Goal: Task Accomplishment & Management: Manage account settings

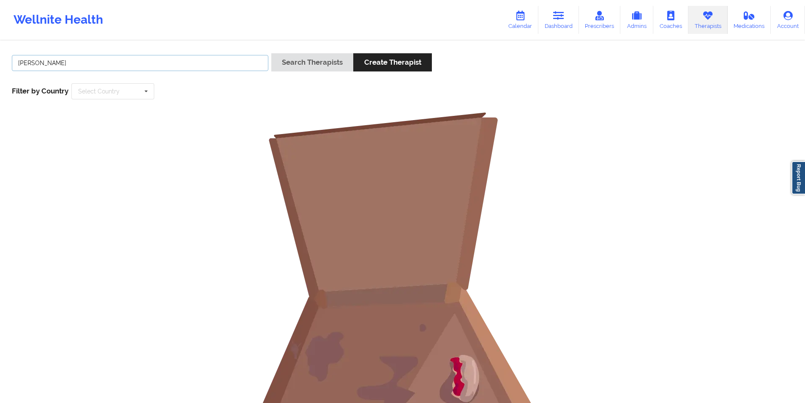
drag, startPoint x: 0, startPoint y: 0, endPoint x: 128, endPoint y: 60, distance: 141.0
click at [128, 60] on input "Bianca Nwokem" at bounding box center [140, 63] width 256 height 16
click at [327, 62] on button "Search Therapists" at bounding box center [312, 62] width 82 height 18
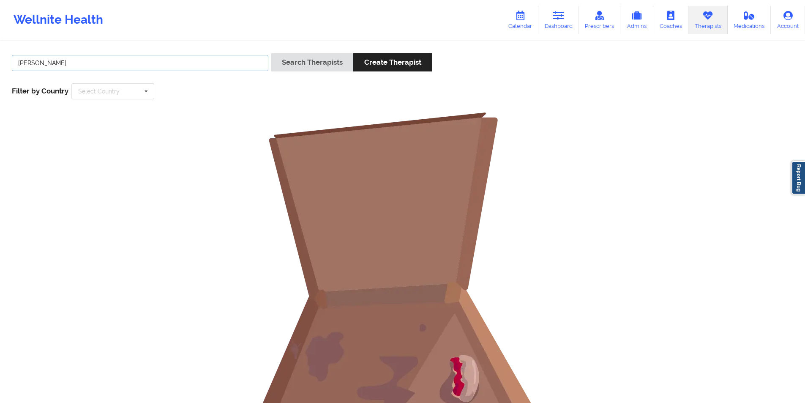
click at [131, 65] on input "Bianca Nwokem" at bounding box center [140, 63] width 256 height 16
paste input "[PERSON_NAME]"
type input "[PERSON_NAME]"
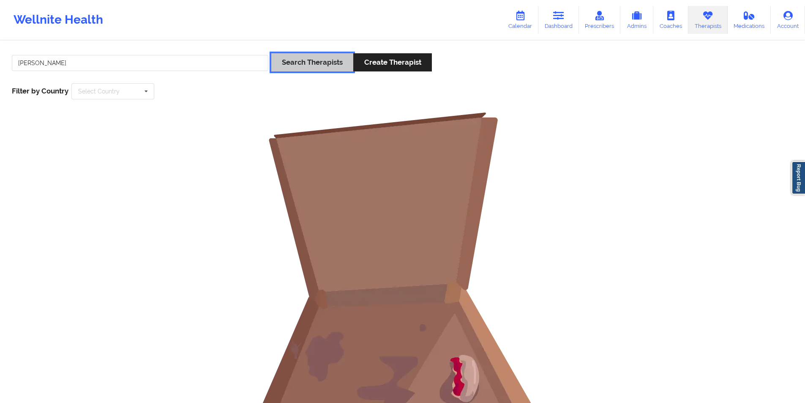
click at [320, 64] on button "Search Therapists" at bounding box center [312, 62] width 82 height 18
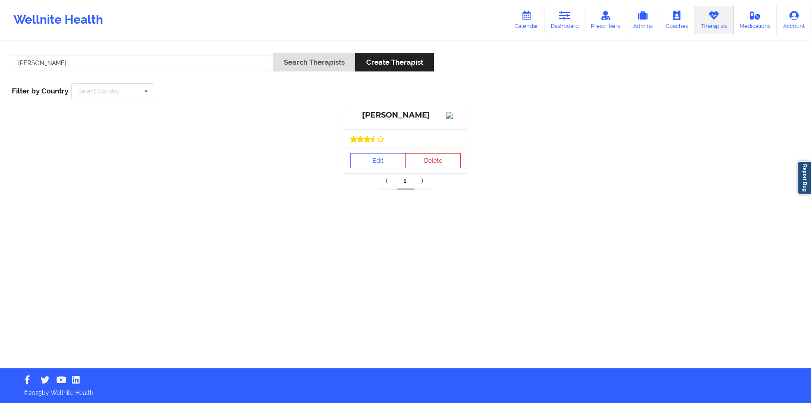
click at [440, 168] on button "Delete" at bounding box center [434, 160] width 56 height 15
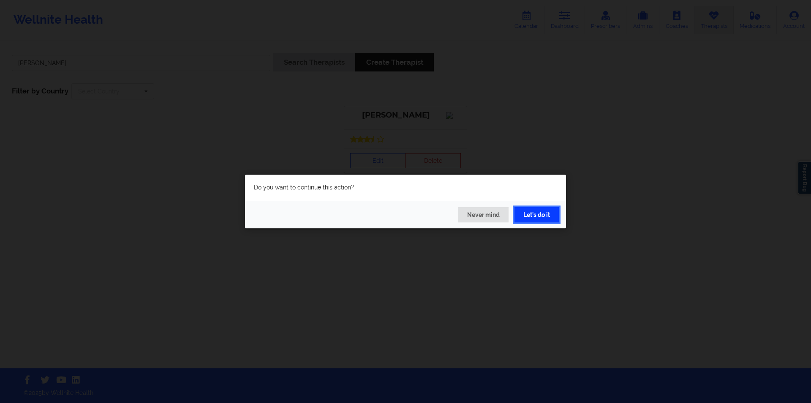
click at [540, 215] on button "Let's do it" at bounding box center [537, 214] width 44 height 15
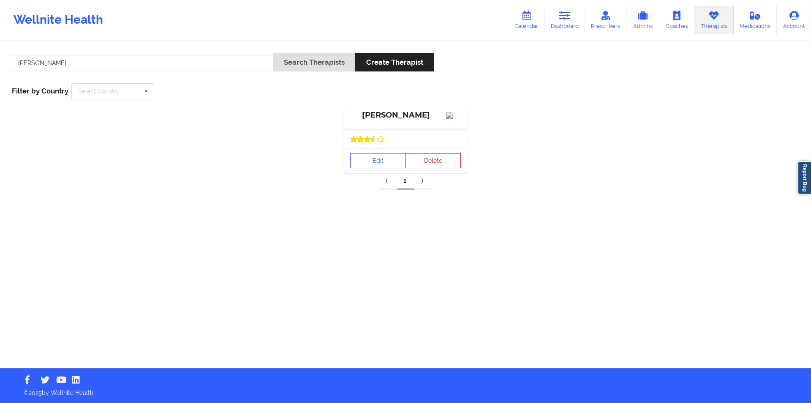
click at [436, 168] on button "Delete" at bounding box center [434, 160] width 56 height 15
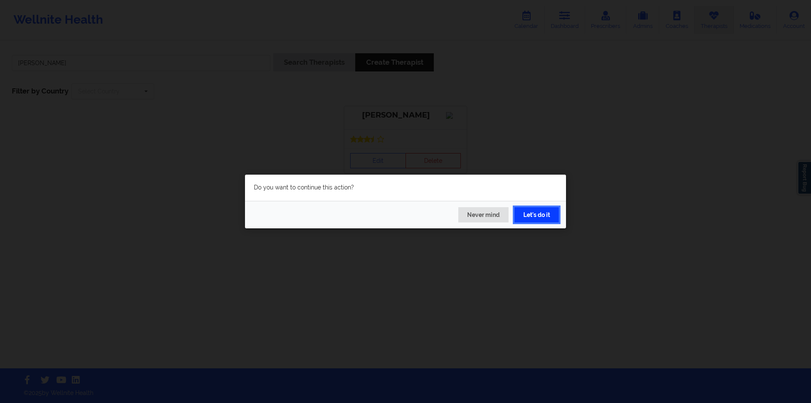
click at [535, 214] on button "Let's do it" at bounding box center [537, 214] width 44 height 15
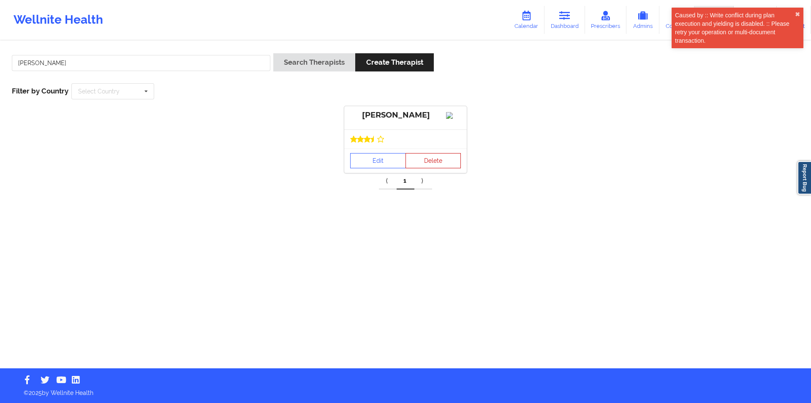
click at [436, 165] on button "Delete" at bounding box center [434, 160] width 56 height 15
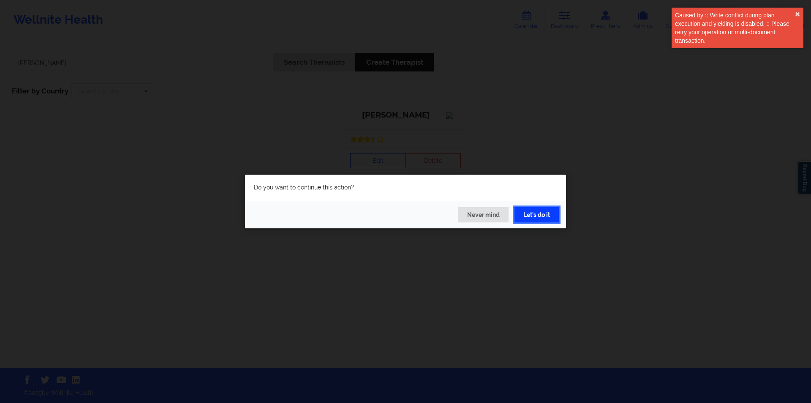
click at [546, 216] on button "Let's do it" at bounding box center [537, 214] width 44 height 15
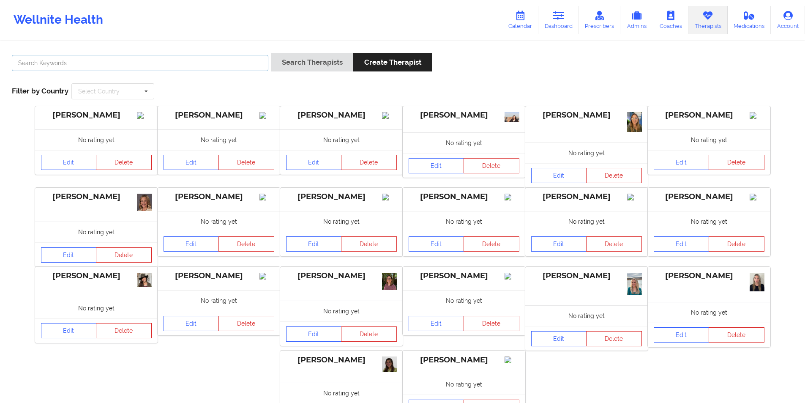
click at [209, 65] on input "text" at bounding box center [140, 63] width 256 height 16
paste input "[PERSON_NAME]"
type input "[PERSON_NAME]"
click at [328, 60] on button "Search Therapists" at bounding box center [312, 62] width 82 height 18
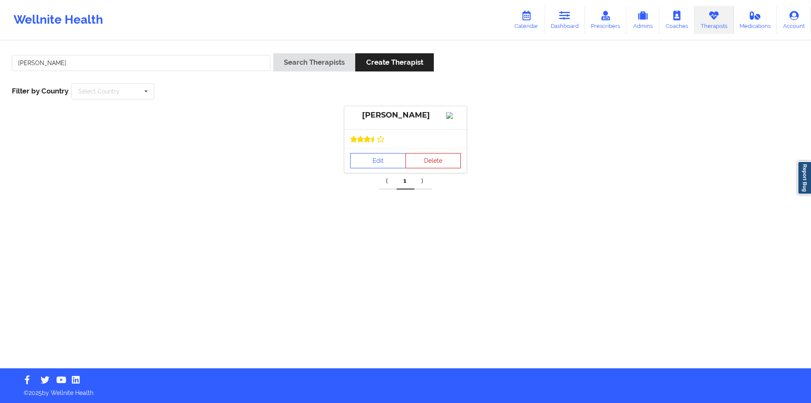
click at [433, 168] on button "Delete" at bounding box center [434, 160] width 56 height 15
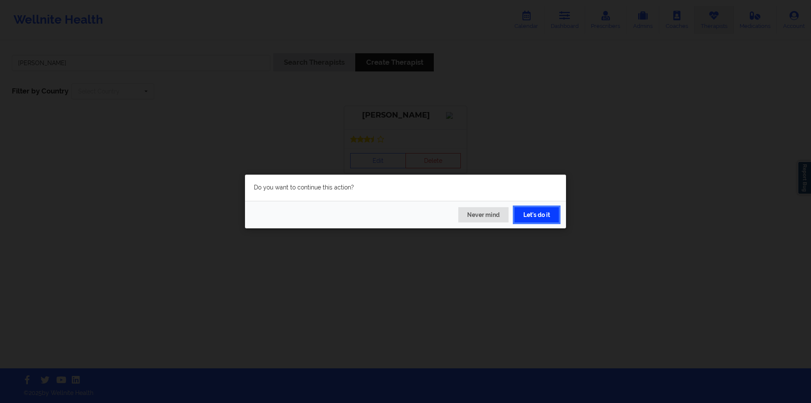
click at [534, 216] on button "Let's do it" at bounding box center [537, 214] width 44 height 15
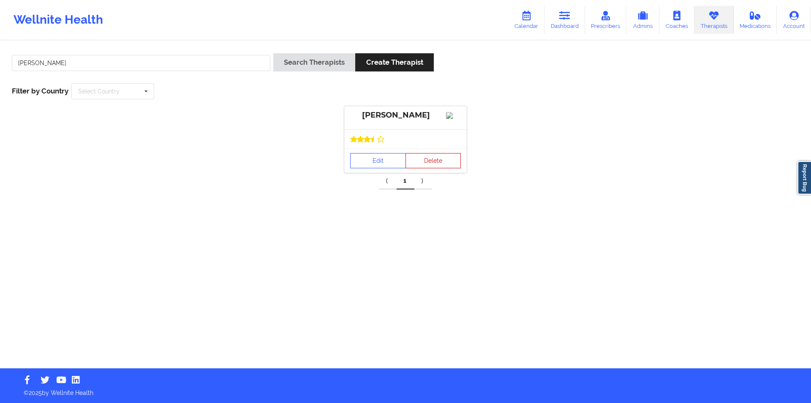
click at [436, 168] on button "Delete" at bounding box center [434, 160] width 56 height 15
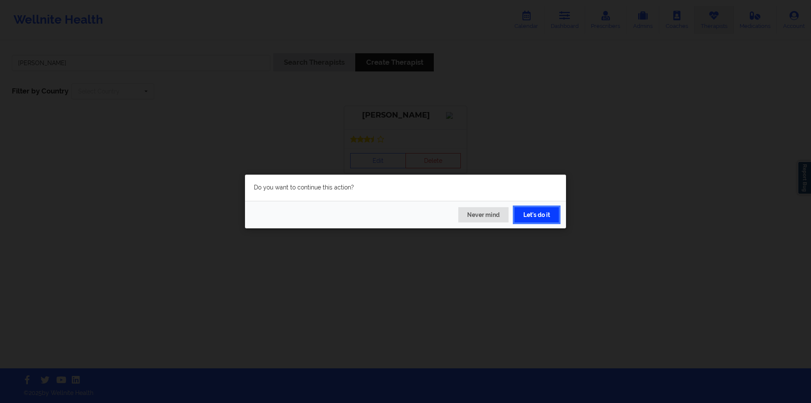
click at [539, 212] on button "Let's do it" at bounding box center [537, 214] width 44 height 15
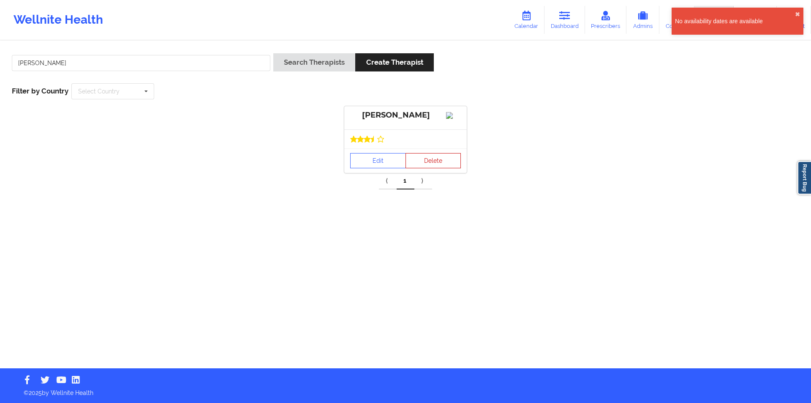
click at [435, 163] on button "Delete" at bounding box center [434, 160] width 56 height 15
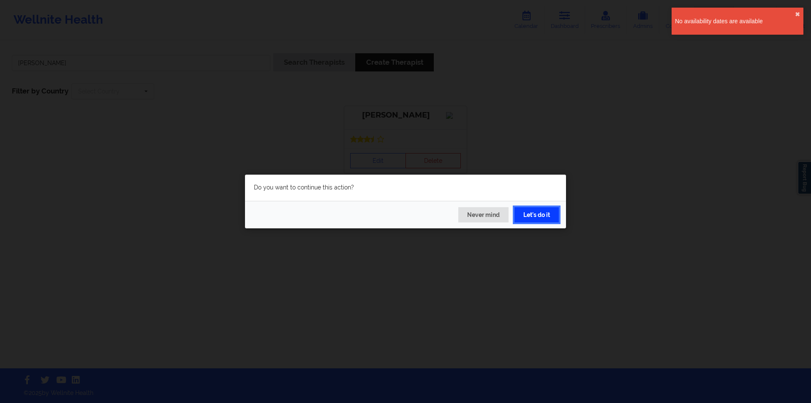
click at [540, 214] on button "Let's do it" at bounding box center [537, 214] width 44 height 15
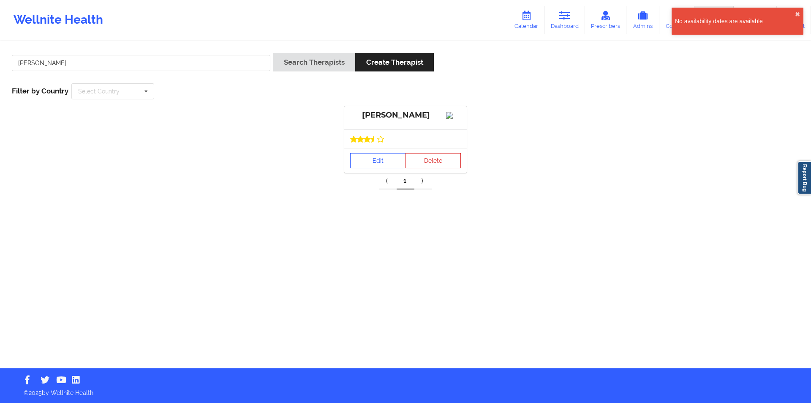
click at [289, 122] on div "[PERSON_NAME] Edit Delete" at bounding box center [405, 139] width 805 height 67
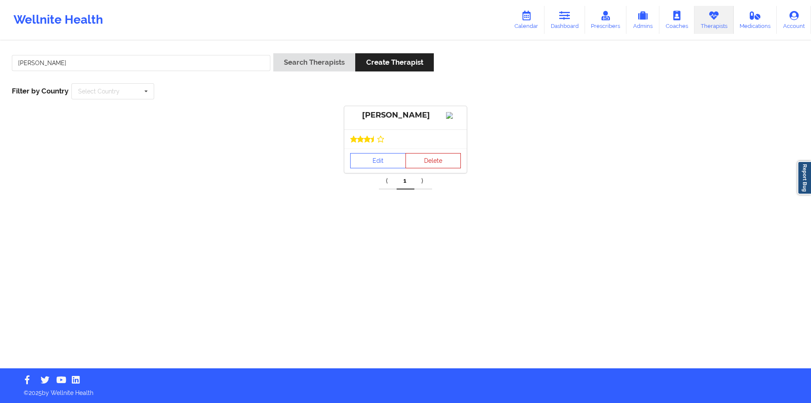
click at [443, 167] on button "Delete" at bounding box center [434, 160] width 56 height 15
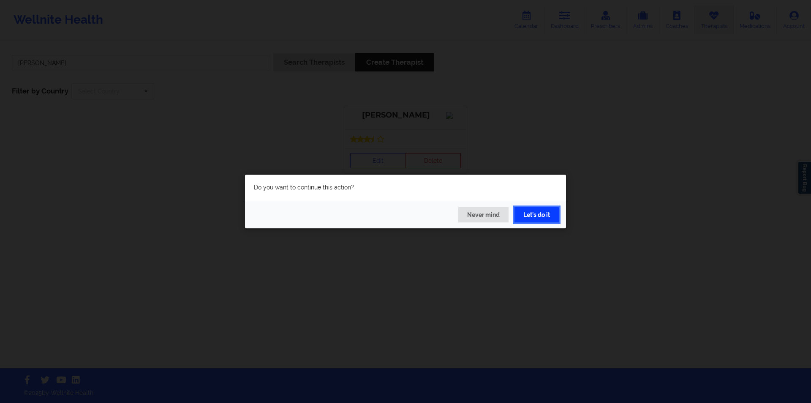
click at [541, 211] on button "Let's do it" at bounding box center [537, 214] width 44 height 15
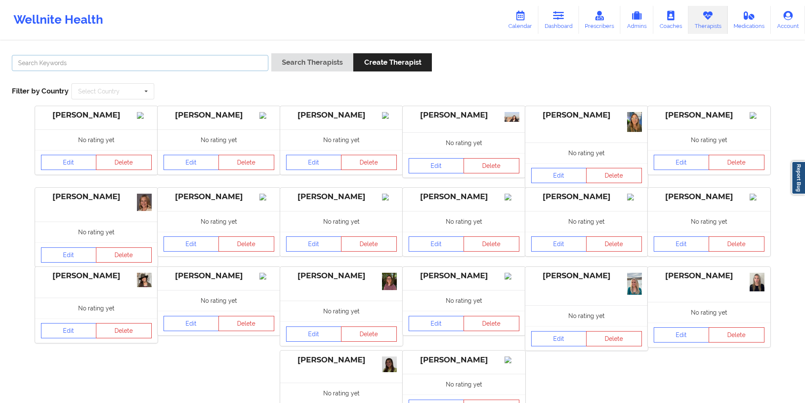
click at [229, 60] on input "text" at bounding box center [140, 63] width 256 height 16
paste input "[PERSON_NAME]"
click at [322, 60] on button "Search Therapists" at bounding box center [312, 62] width 82 height 18
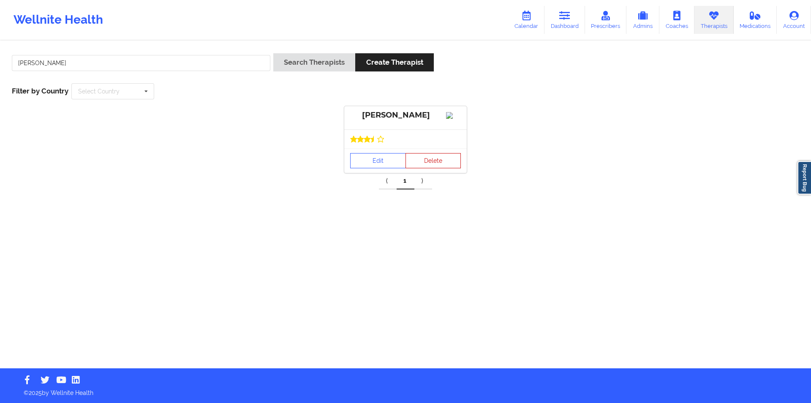
click at [436, 166] on button "Delete" at bounding box center [434, 160] width 56 height 15
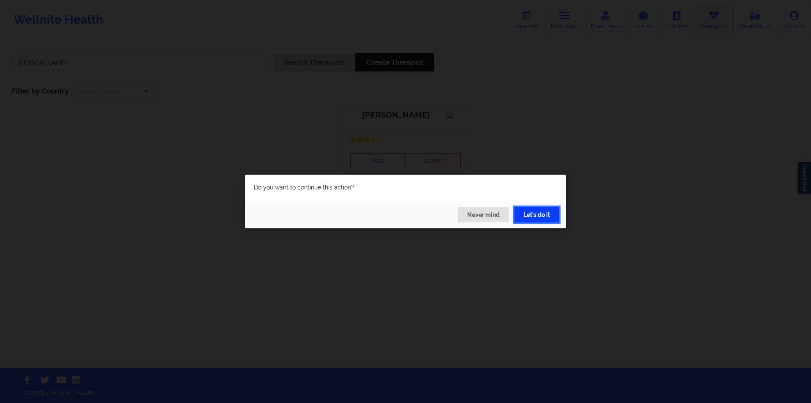
click at [545, 215] on button "Let's do it" at bounding box center [537, 214] width 44 height 15
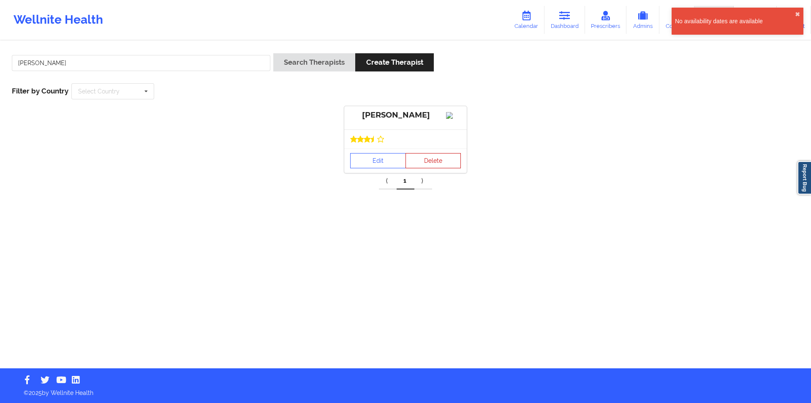
click at [437, 168] on button "Delete" at bounding box center [434, 160] width 56 height 15
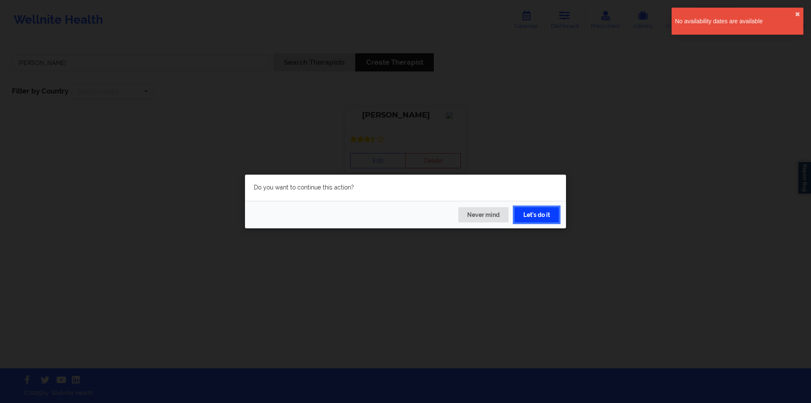
click at [538, 214] on button "Let's do it" at bounding box center [537, 214] width 44 height 15
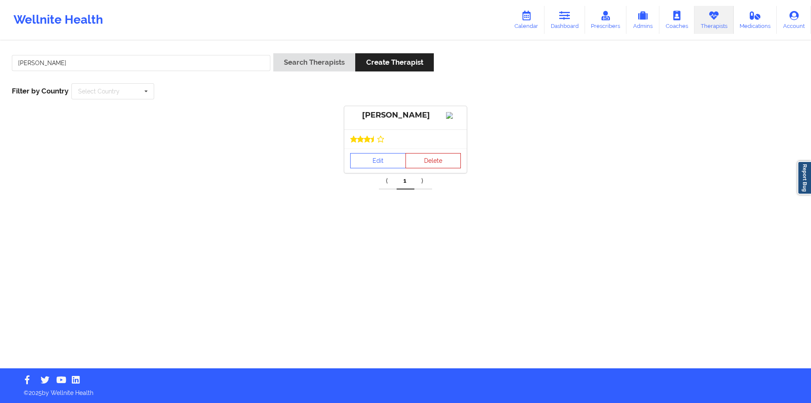
click at [437, 167] on button "Delete" at bounding box center [434, 160] width 56 height 15
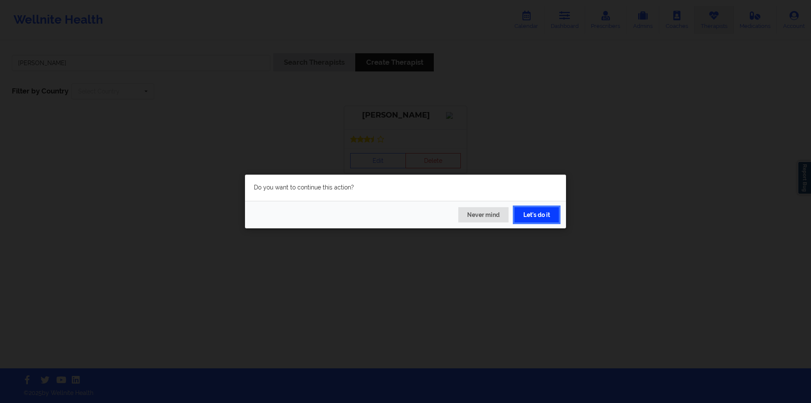
click at [542, 217] on button "Let's do it" at bounding box center [537, 214] width 44 height 15
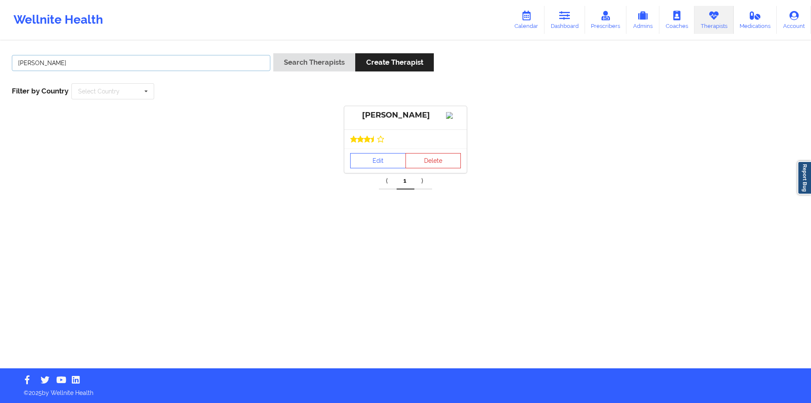
click at [230, 63] on input "[PERSON_NAME]" at bounding box center [141, 63] width 259 height 16
paste input "Britteny Petty"
click at [335, 59] on button "Search Therapists" at bounding box center [314, 62] width 82 height 18
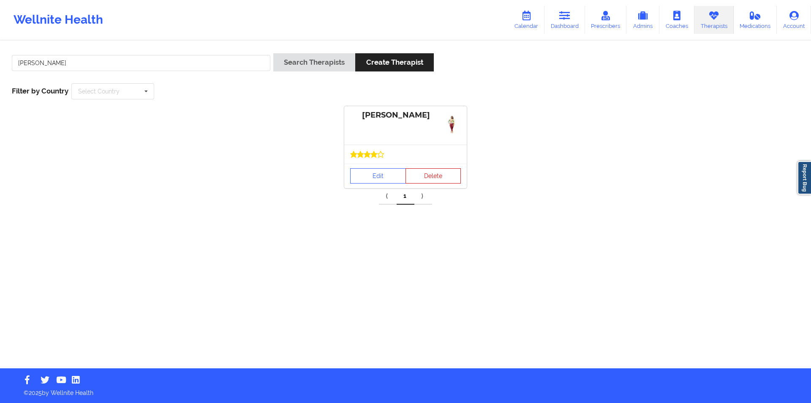
click at [435, 177] on button "Delete" at bounding box center [434, 175] width 56 height 15
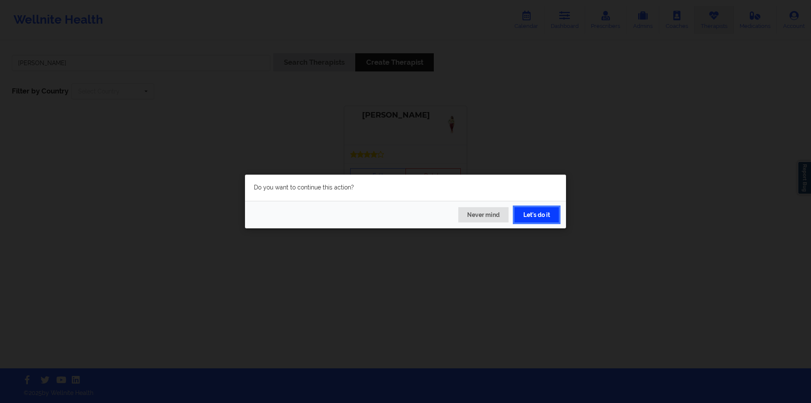
click at [532, 215] on button "Let's do it" at bounding box center [537, 214] width 44 height 15
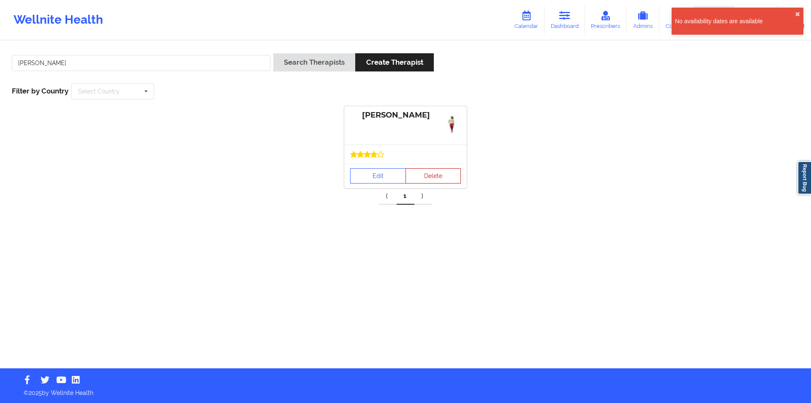
click at [430, 175] on button "Delete" at bounding box center [434, 175] width 56 height 15
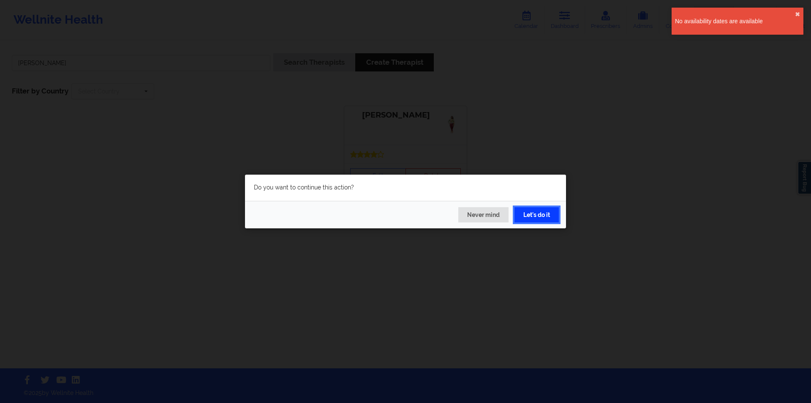
click at [543, 213] on button "Let's do it" at bounding box center [537, 214] width 44 height 15
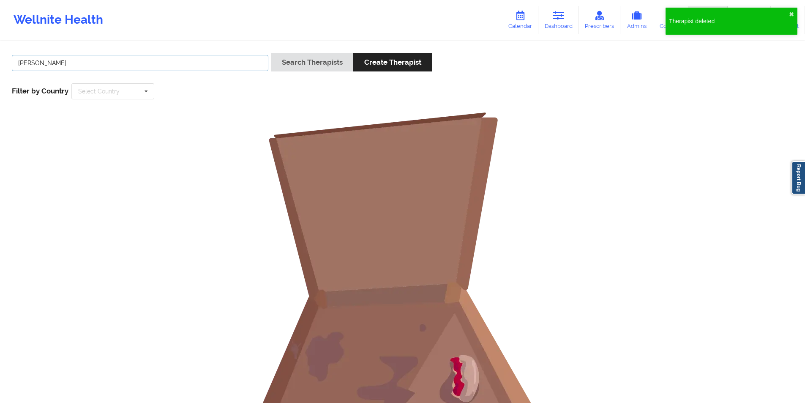
click at [159, 62] on input "Britteny Petty" at bounding box center [140, 63] width 256 height 16
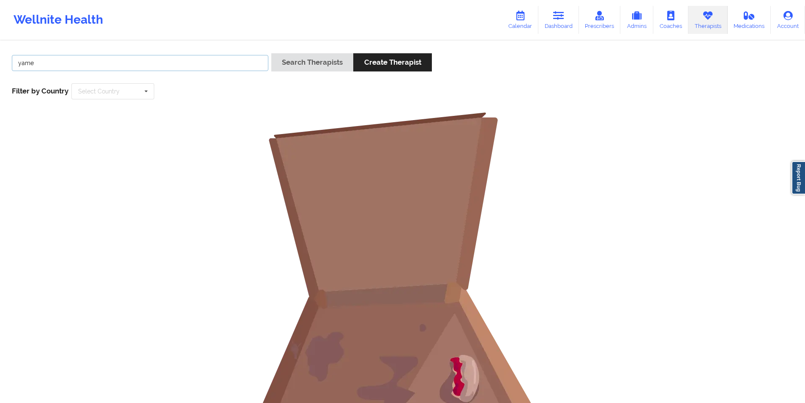
type input "[PERSON_NAME]"
click at [303, 60] on button "Search Therapists" at bounding box center [312, 62] width 82 height 18
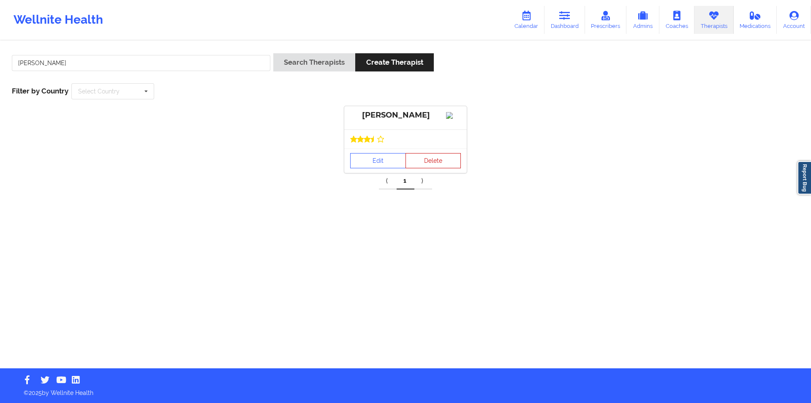
click at [433, 167] on button "Delete" at bounding box center [434, 160] width 56 height 15
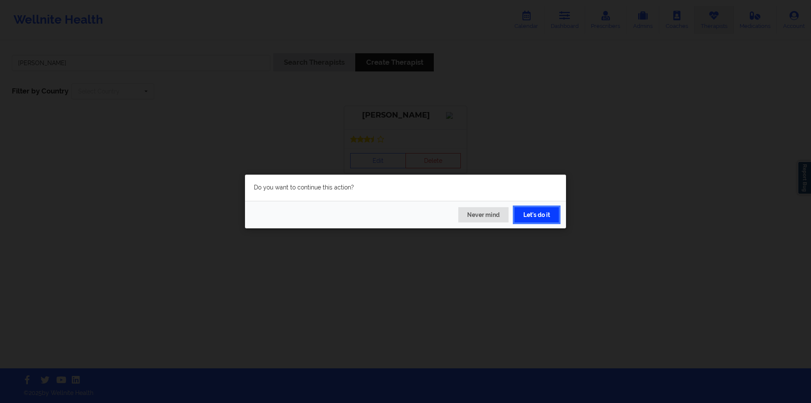
click at [542, 215] on button "Let's do it" at bounding box center [537, 214] width 44 height 15
